Goal: Task Accomplishment & Management: Complete application form

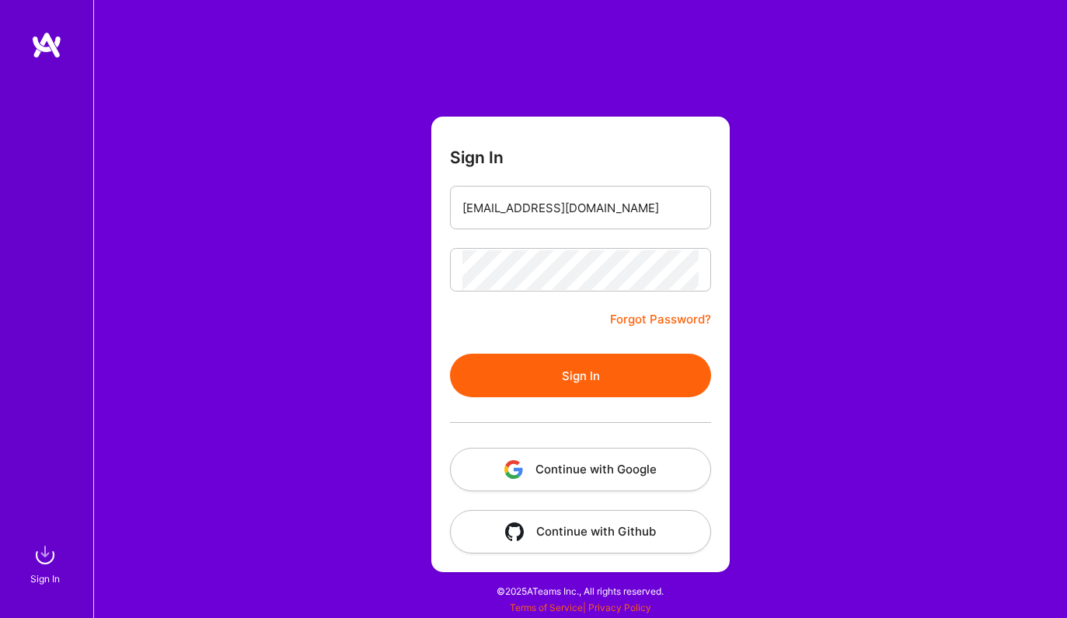
click at [609, 390] on button "Sign In" at bounding box center [580, 376] width 261 height 44
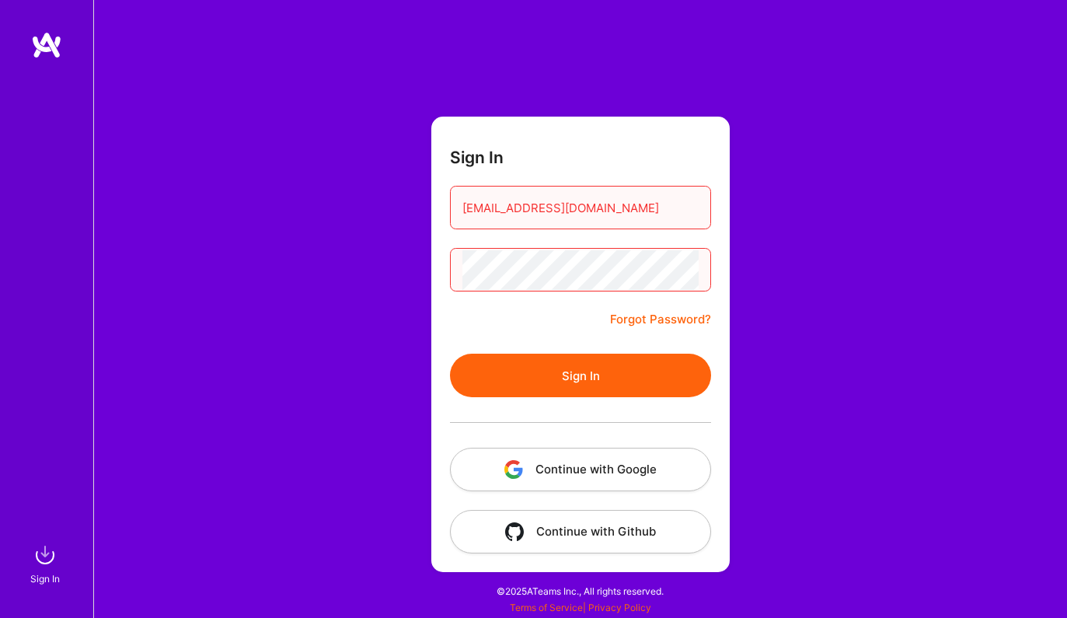
click at [598, 455] on button "Continue with Google" at bounding box center [580, 470] width 261 height 44
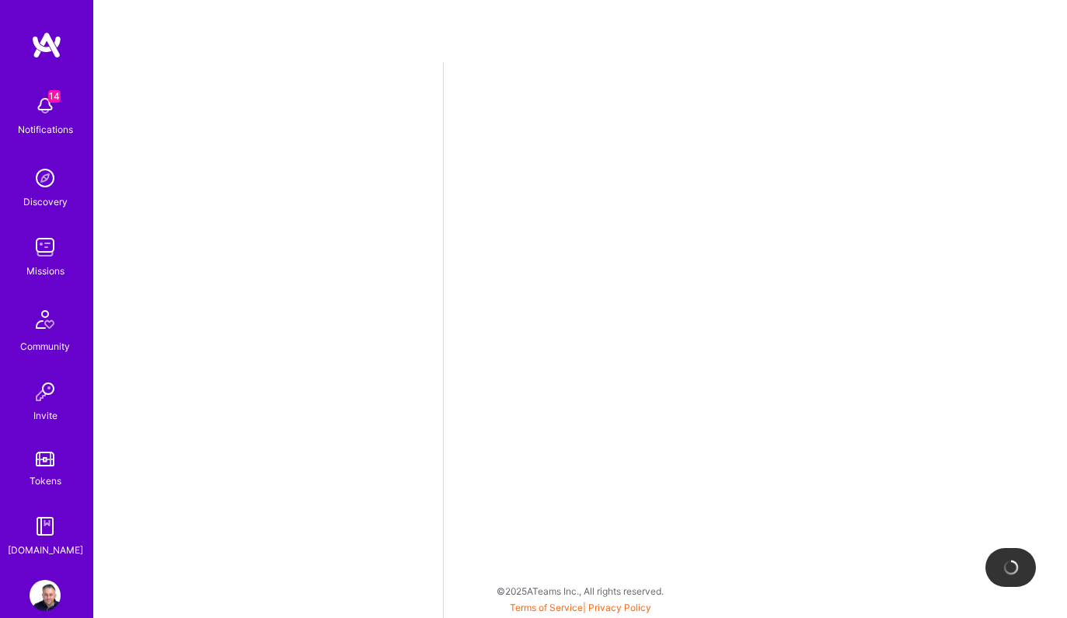
select select "US"
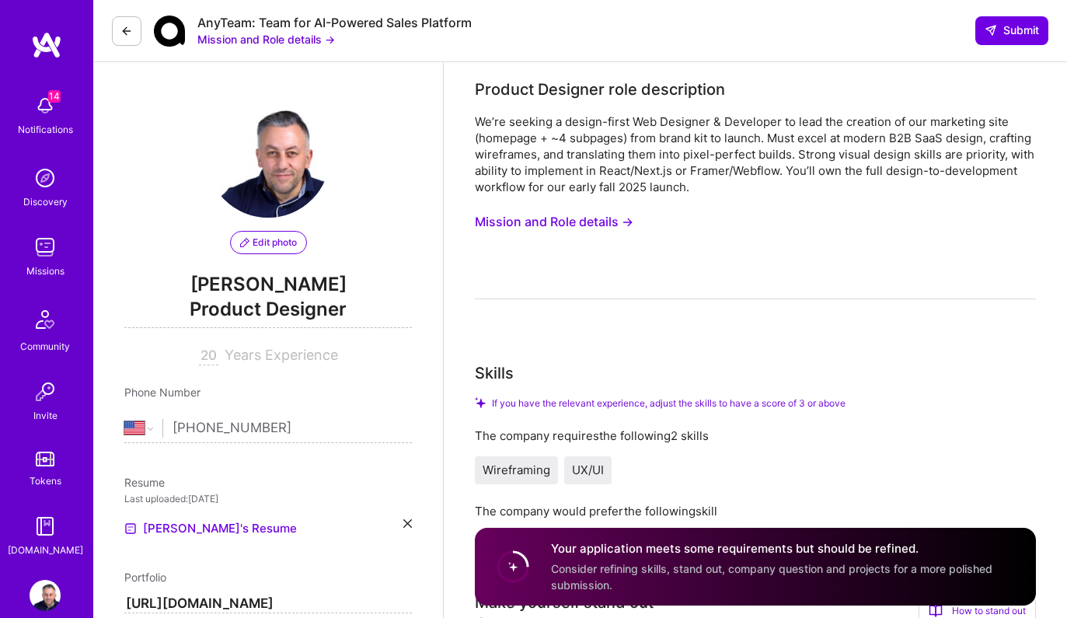
click at [514, 577] on circle at bounding box center [513, 567] width 30 height 30
